Goal: Find specific page/section: Find specific page/section

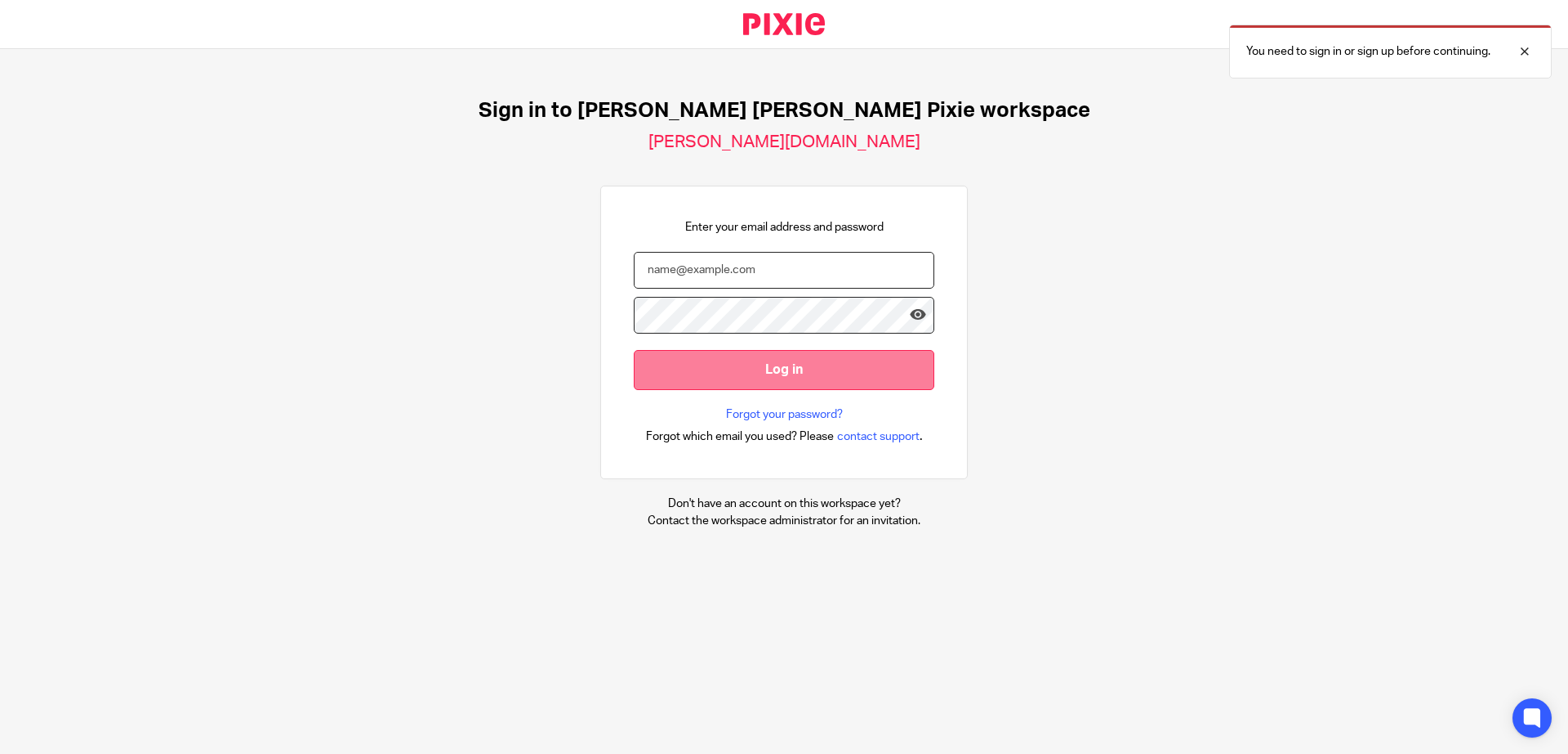
type input "[PERSON_NAME][EMAIL_ADDRESS][DOMAIN_NAME]"
click at [723, 355] on input "Log in" at bounding box center [784, 369] width 301 height 40
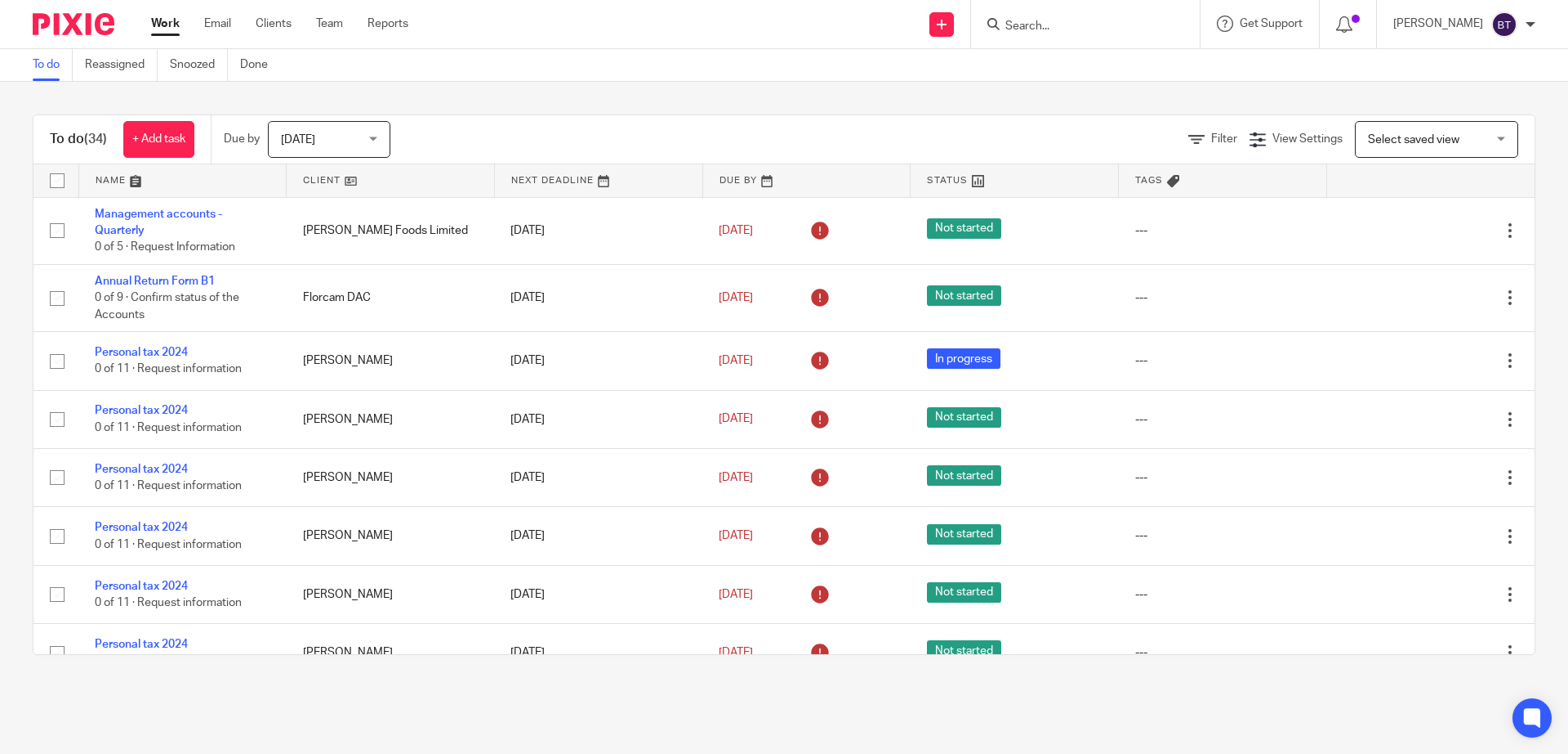
click at [1099, 27] on input "Search" at bounding box center [1077, 26] width 147 height 15
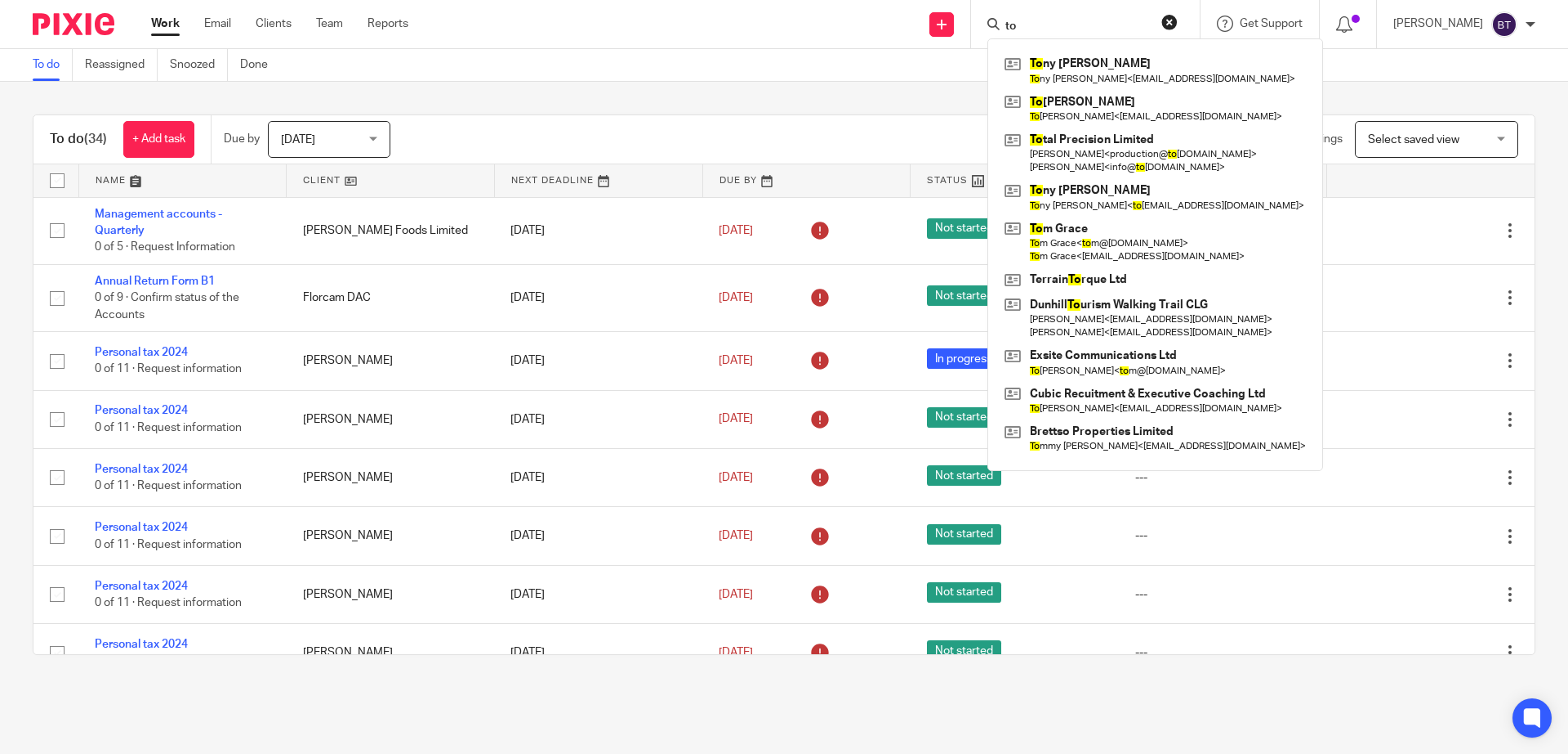
type input "t"
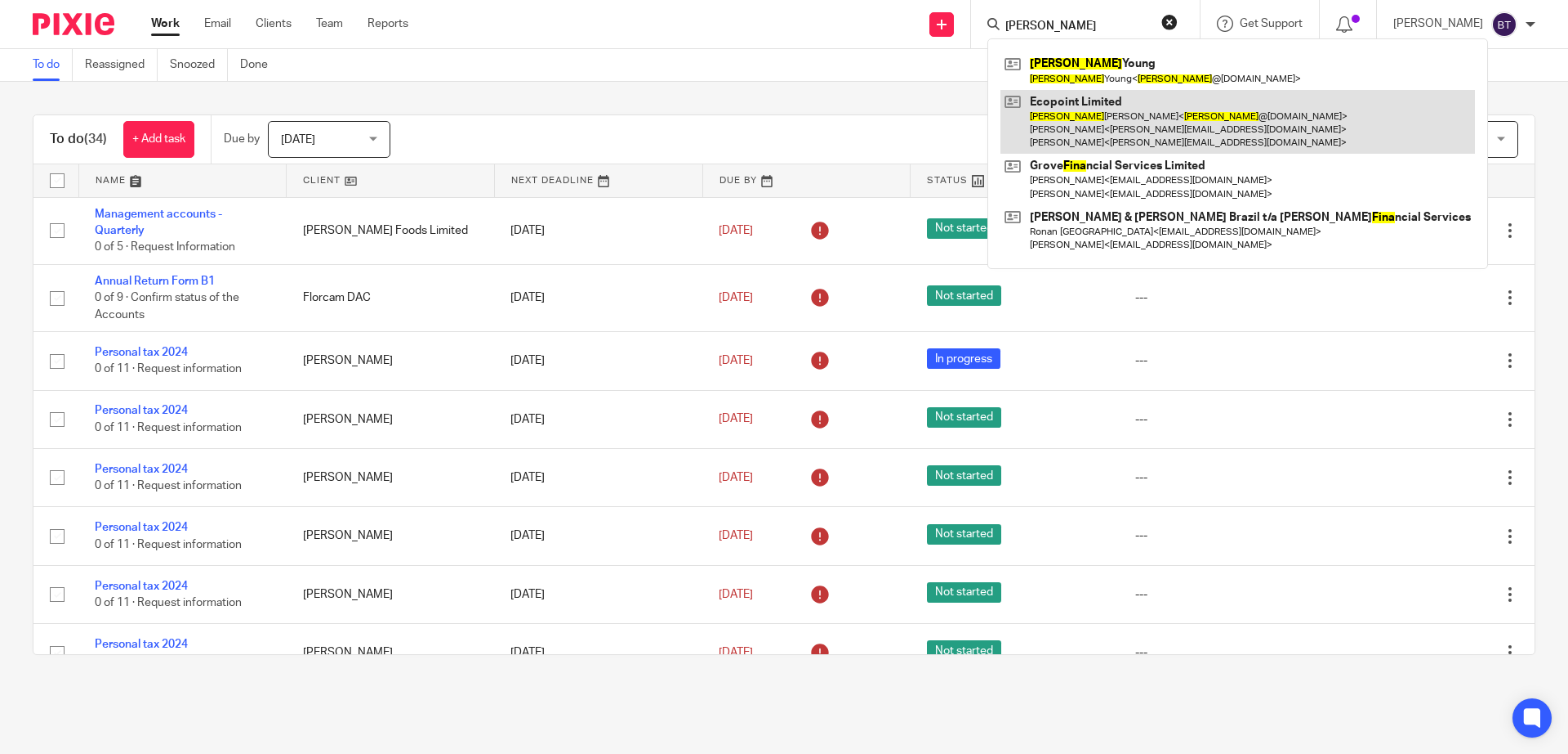
type input "fiona"
click at [1124, 119] on link at bounding box center [1238, 122] width 475 height 64
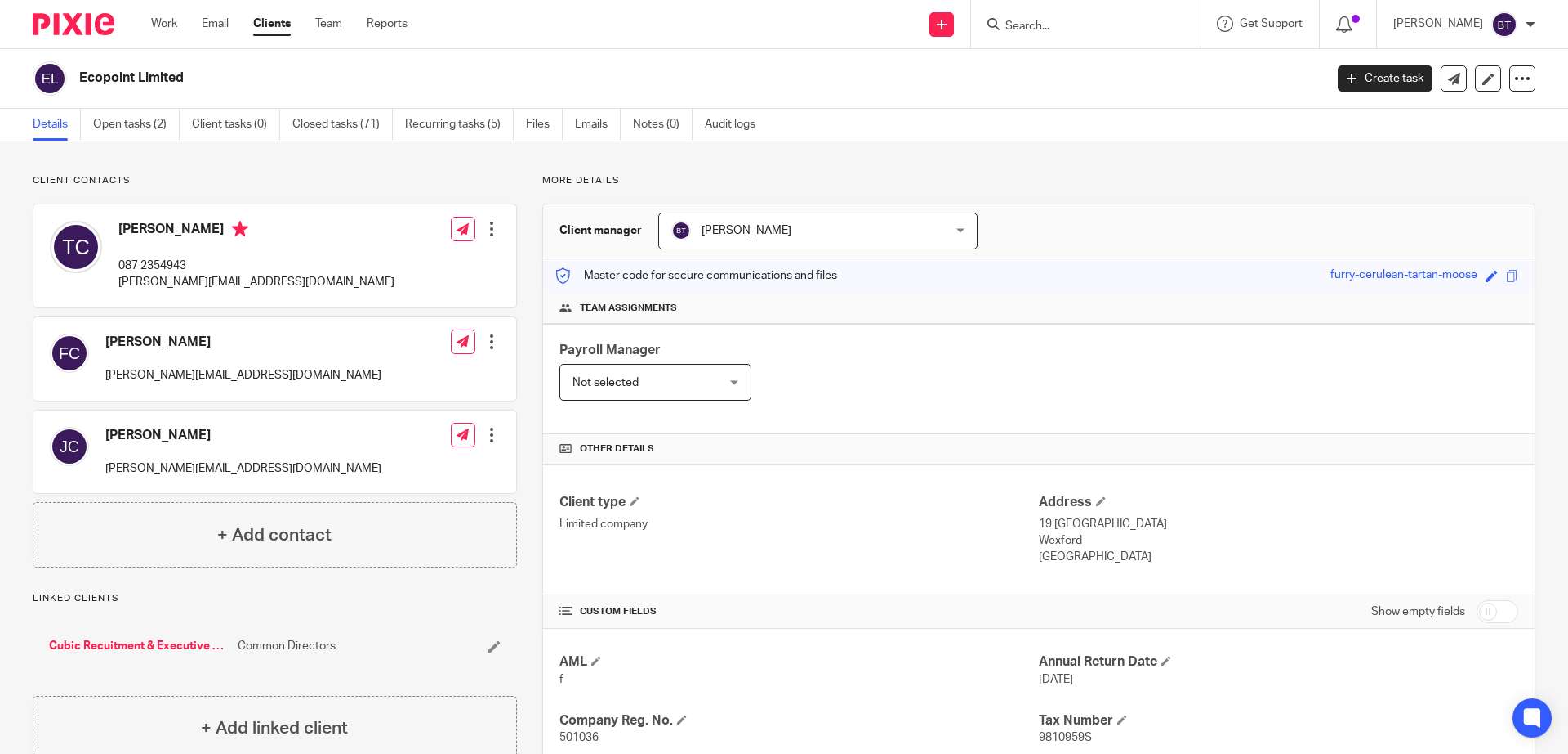
click at [166, 233] on h4 "Tom Cullen" at bounding box center [256, 230] width 276 height 20
click at [156, 224] on h4 "Tom Cullen" at bounding box center [256, 230] width 276 height 20
click at [484, 228] on div at bounding box center [491, 229] width 17 height 17
click at [356, 165] on div "Client contacts Fiona Cullen fiona@ecopoint.ie Edit contact Create client from …" at bounding box center [784, 604] width 1568 height 926
click at [140, 133] on link "Open tasks (2)" at bounding box center [137, 124] width 86 height 32
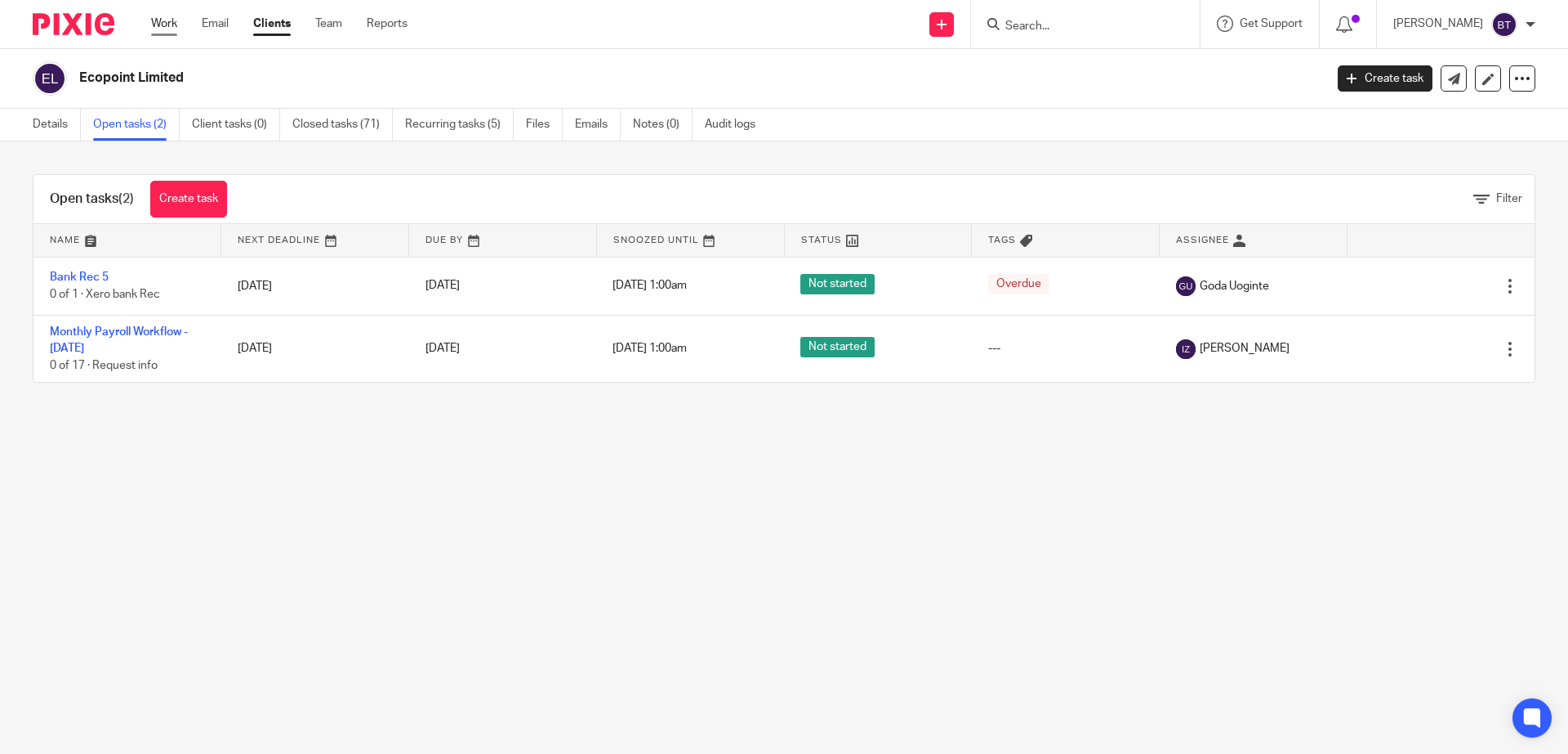
click at [169, 29] on link "Work" at bounding box center [164, 24] width 26 height 17
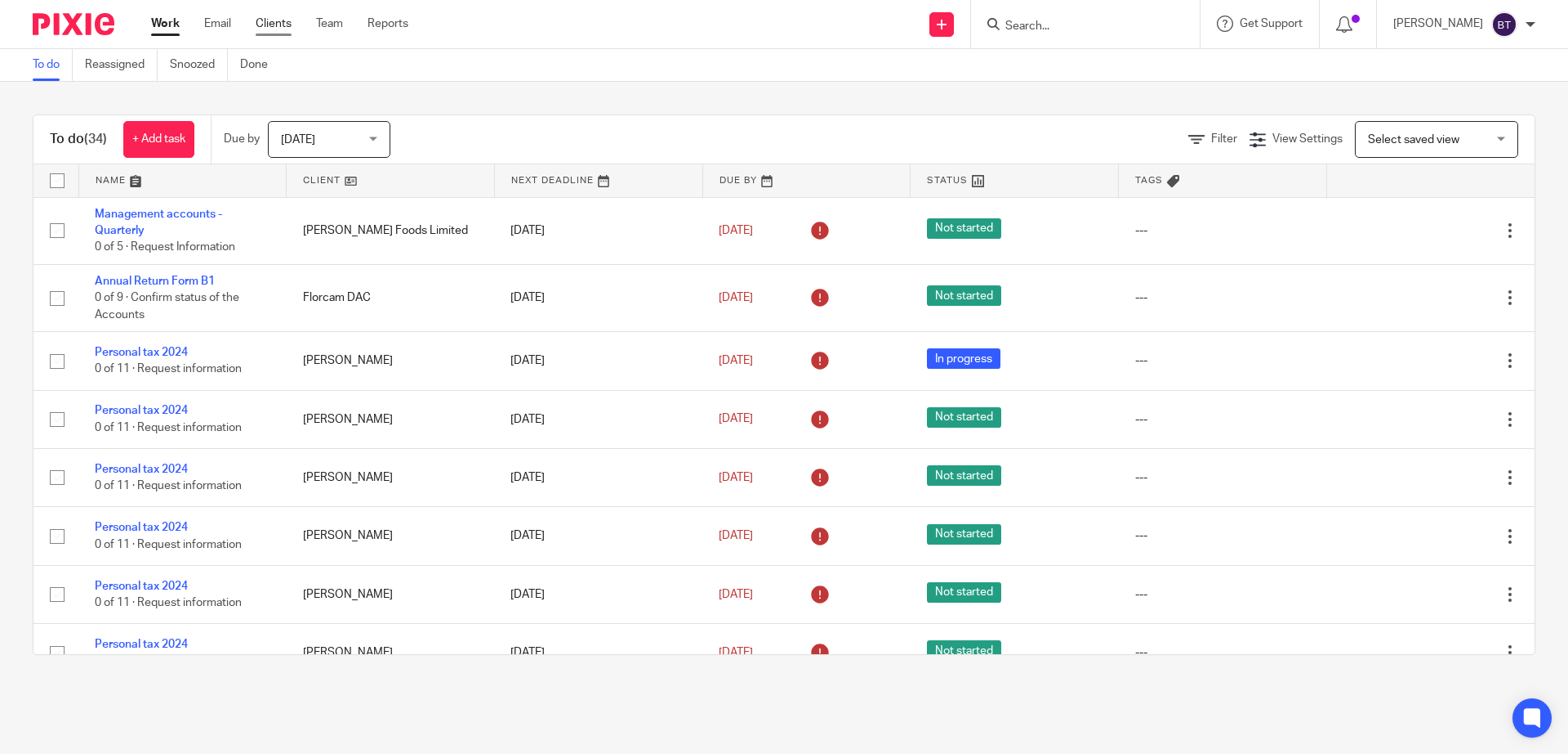
click at [274, 25] on link "Clients" at bounding box center [274, 24] width 36 height 17
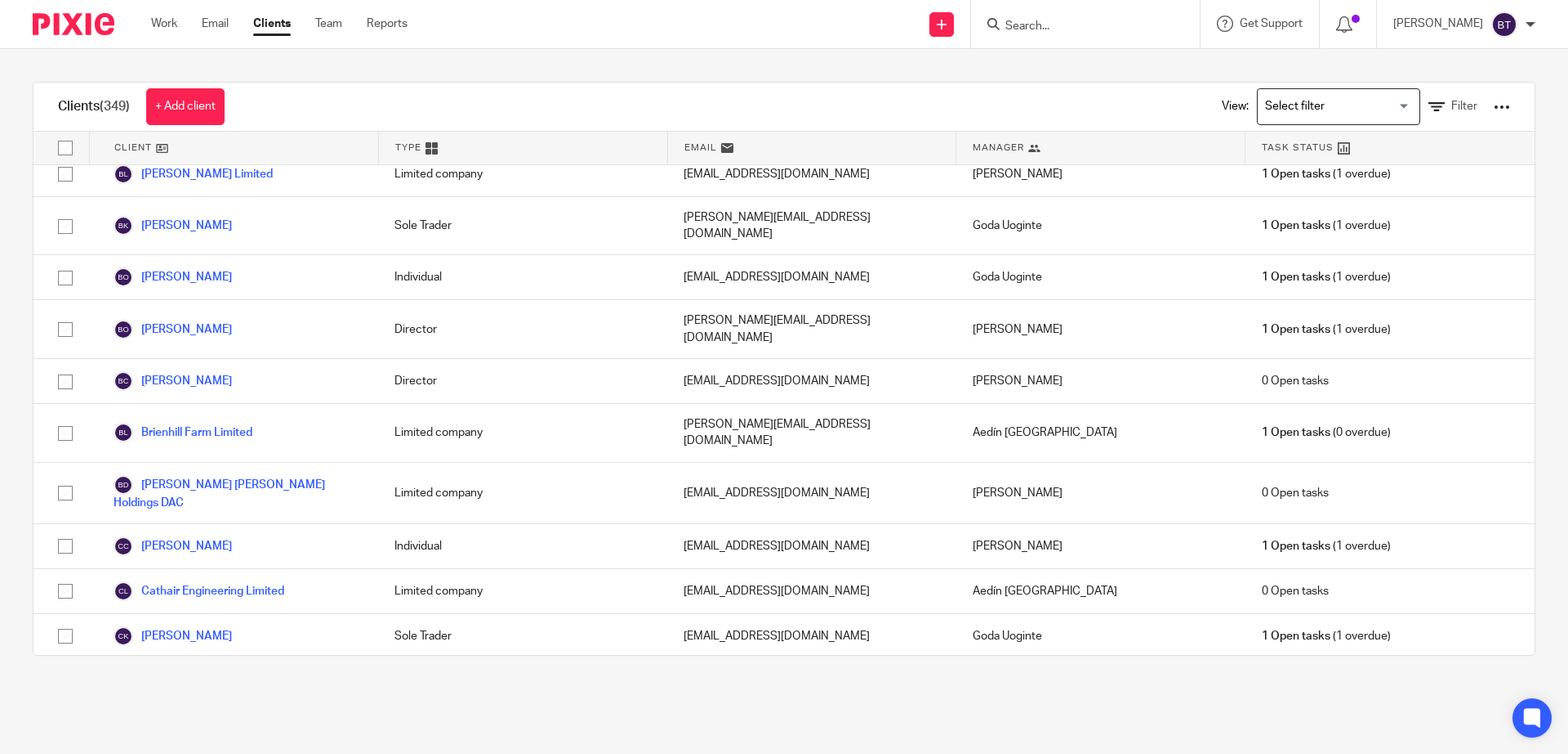
scroll to position [1533, 0]
